Goal: Task Accomplishment & Management: Manage account settings

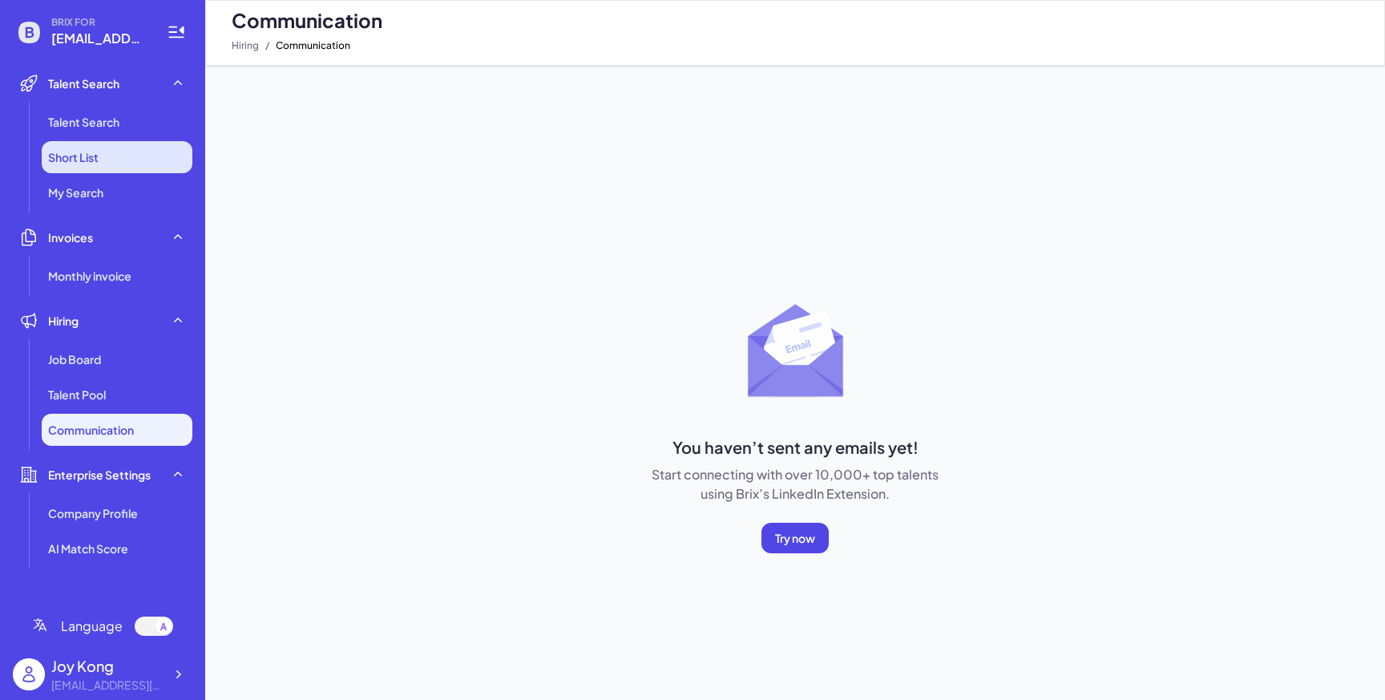
click at [109, 158] on li "Short List" at bounding box center [117, 157] width 151 height 32
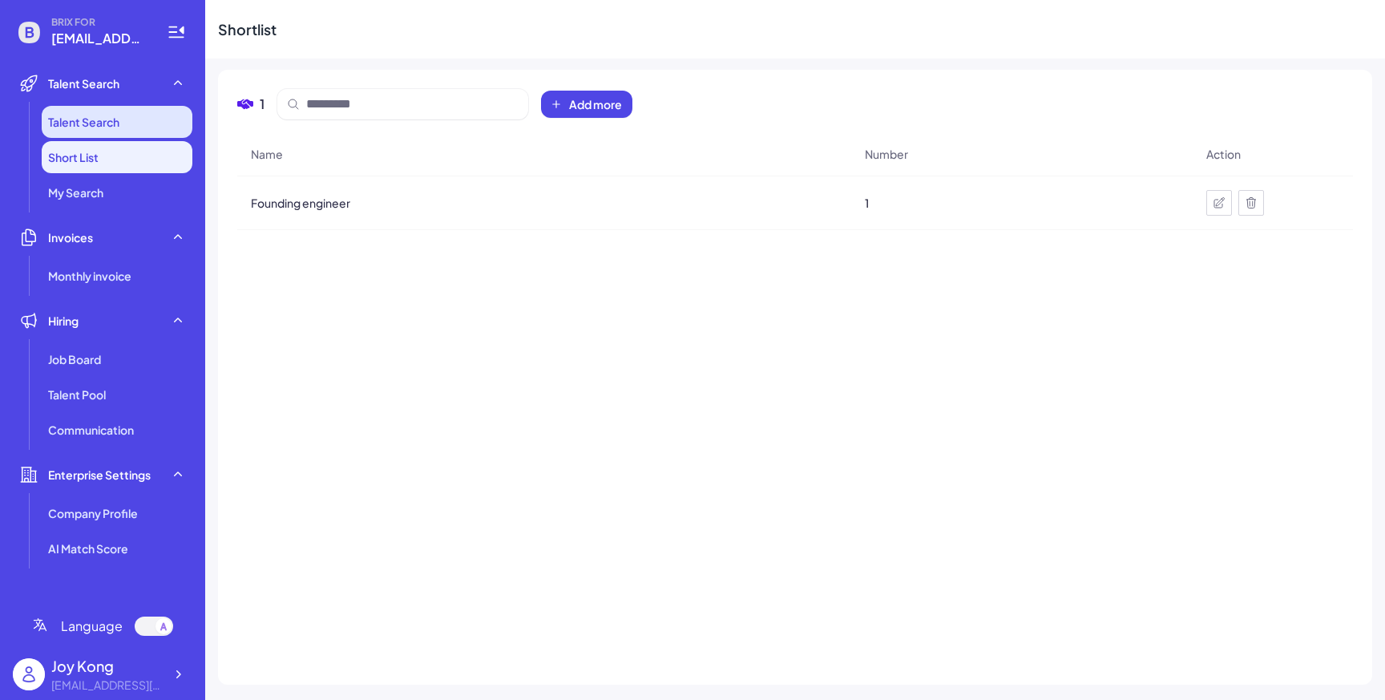
click at [110, 122] on span "Talent Search" at bounding box center [83, 122] width 71 height 16
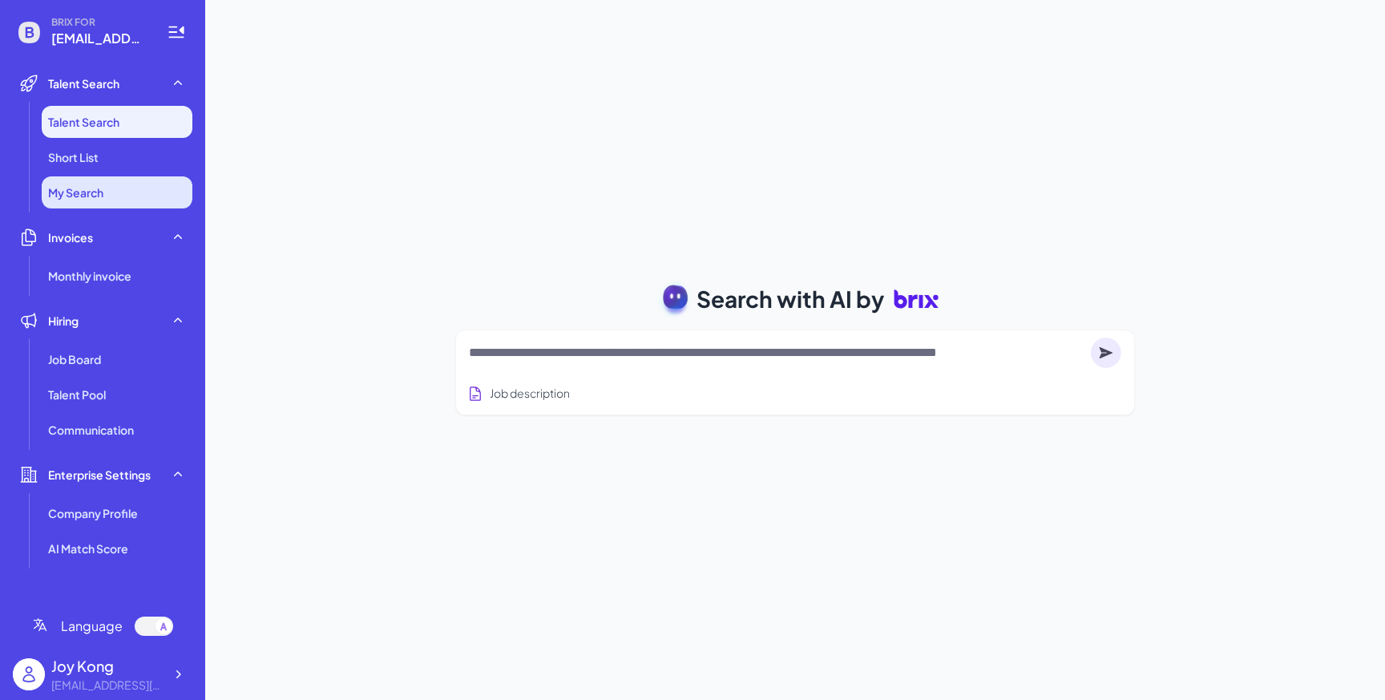
click at [108, 191] on li "My Search" at bounding box center [117, 192] width 151 height 32
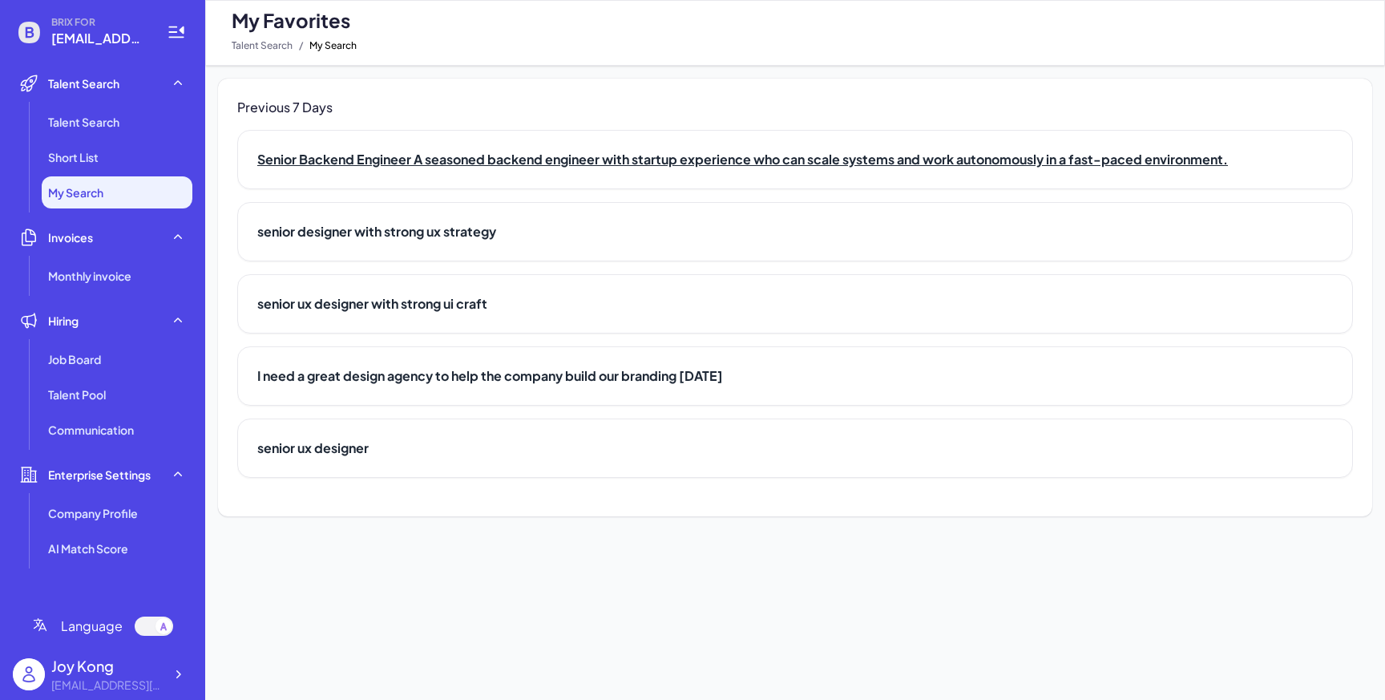
click at [285, 163] on h2 "Senior Backend Engineer A seasoned backend engineer with startup experience who…" at bounding box center [795, 159] width 1076 height 19
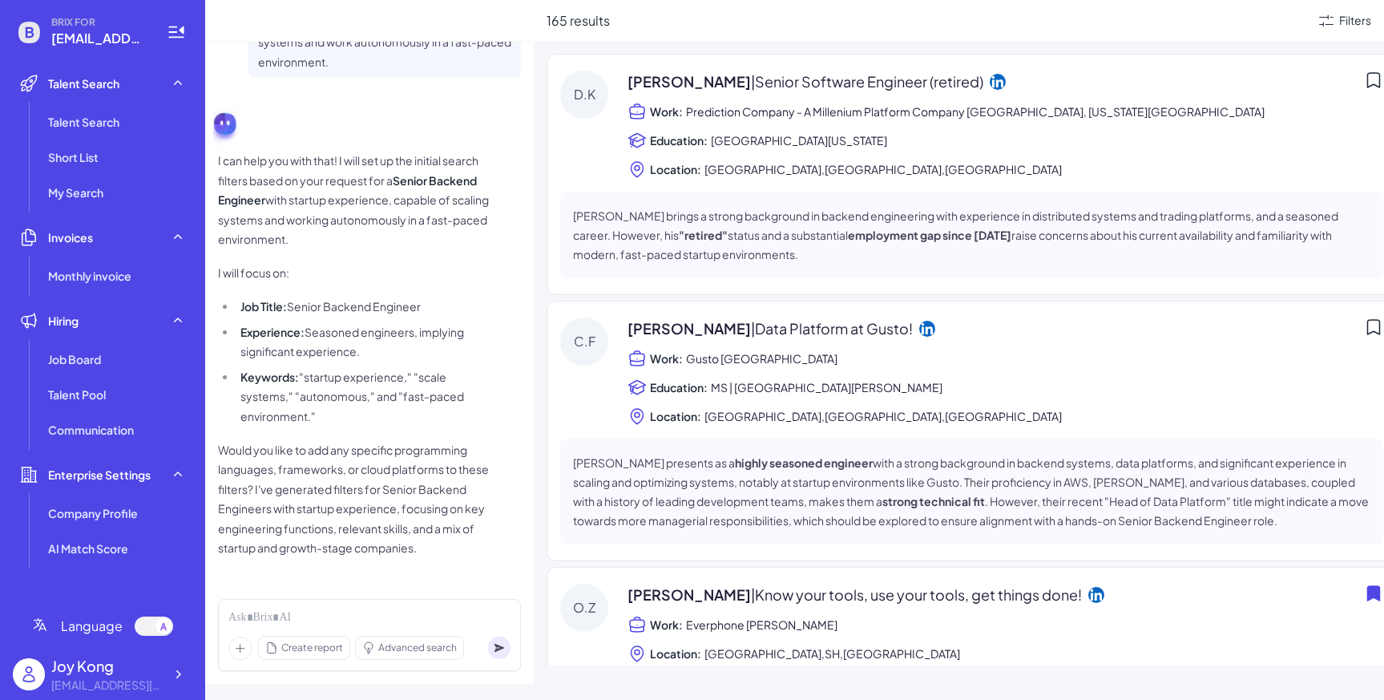
scroll to position [197, 0]
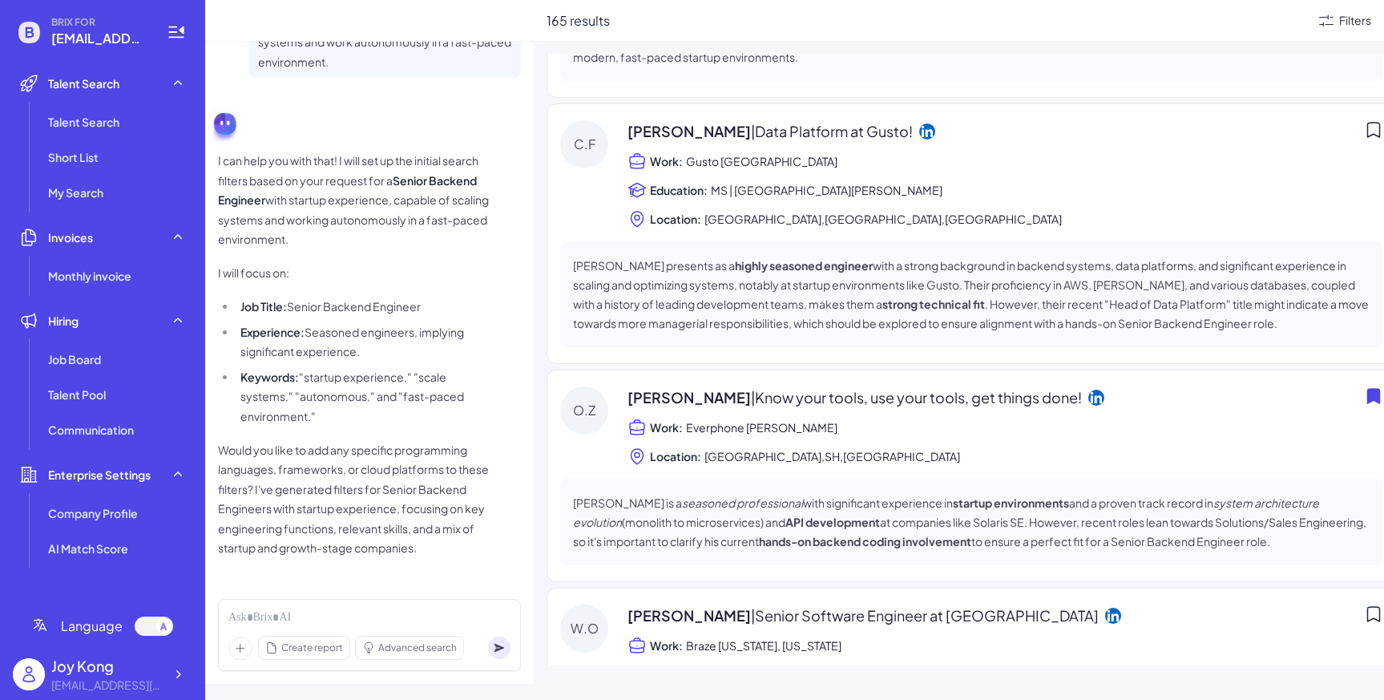
click at [1102, 257] on p "Chris Ferguson presents as a highly seasoned engineer with a strong background …" at bounding box center [971, 294] width 797 height 77
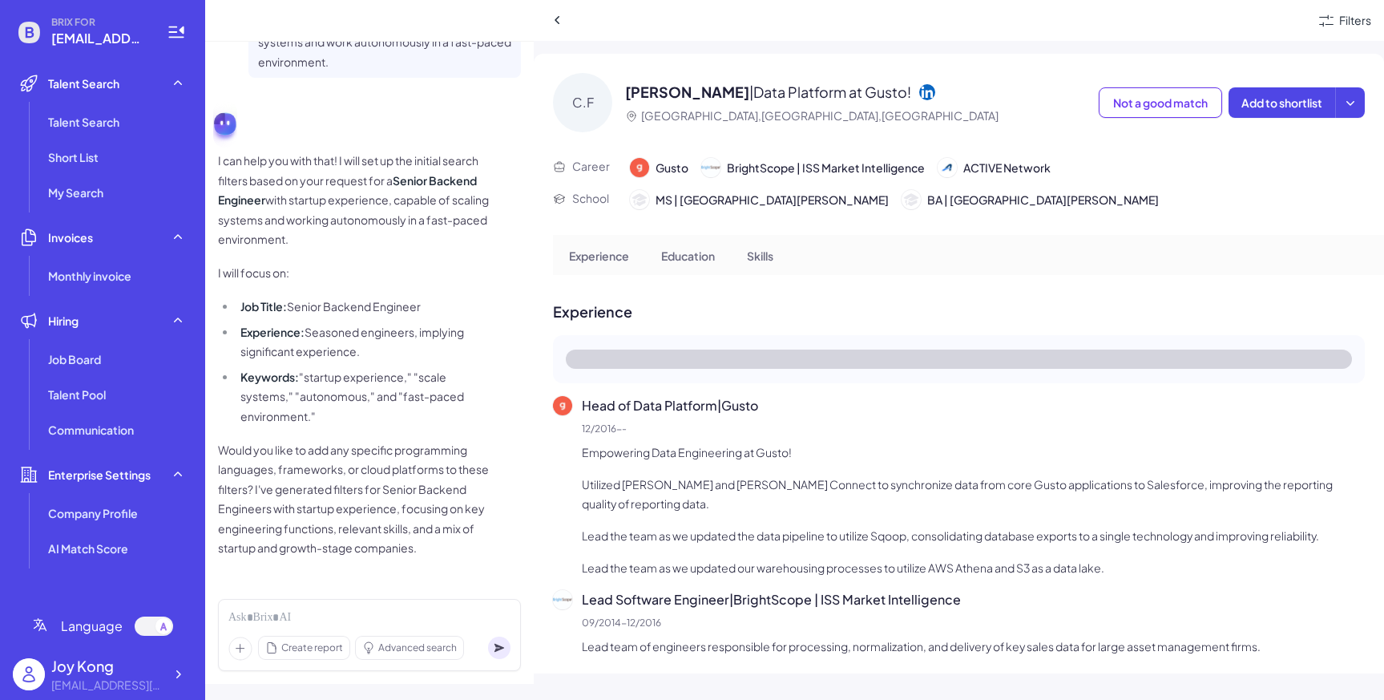
click at [1009, 165] on span "ACTIVE Network" at bounding box center [1006, 167] width 87 height 17
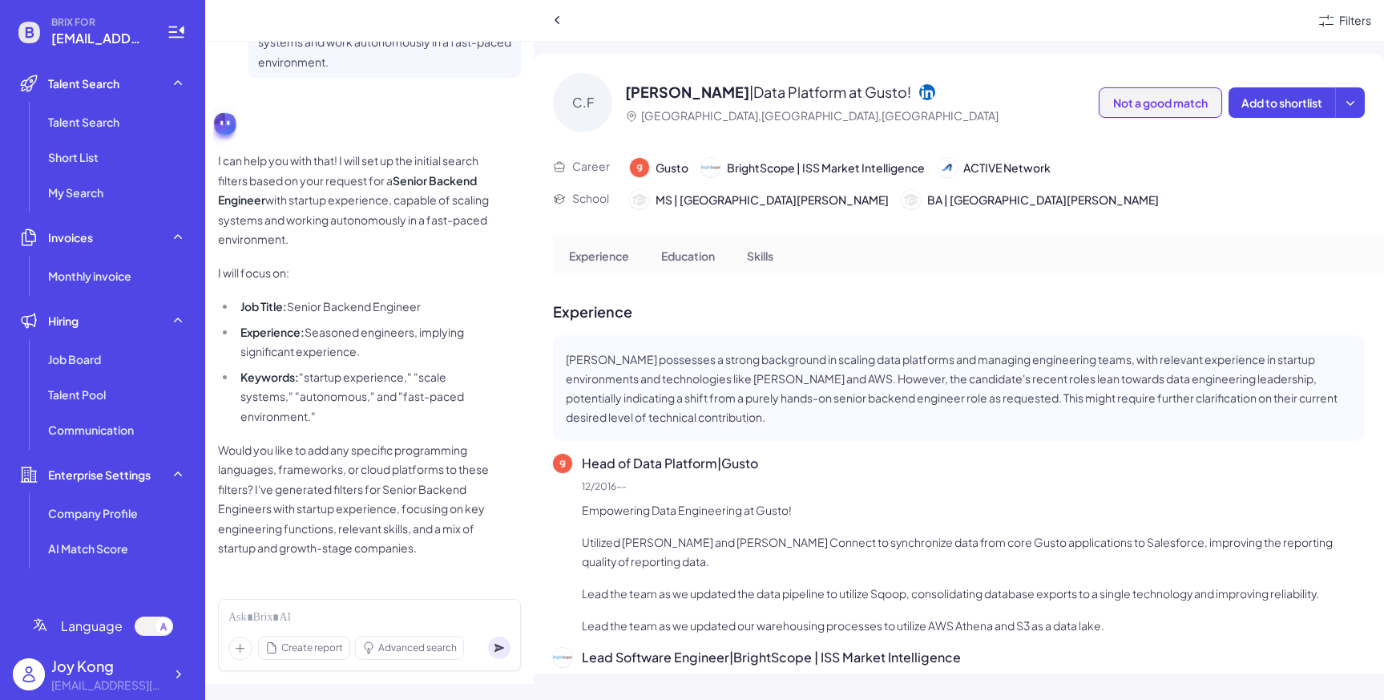
click at [1193, 103] on span "Not a good match" at bounding box center [1160, 102] width 95 height 14
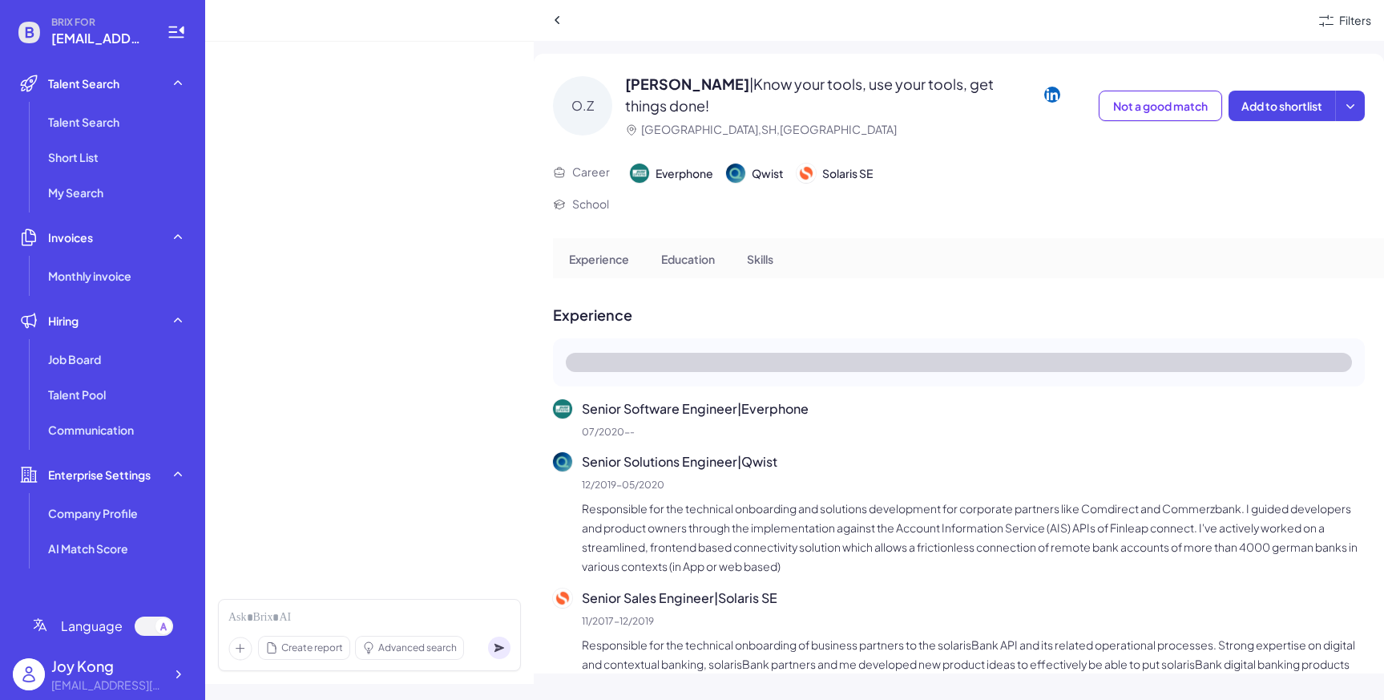
scroll to position [71, 0]
